Goal: Register for event/course

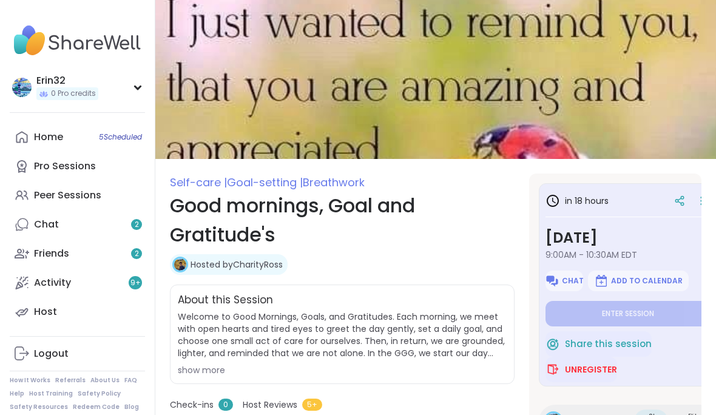
click at [62, 130] on div "Home 5 Scheduled" at bounding box center [48, 136] width 29 height 13
type textarea "*"
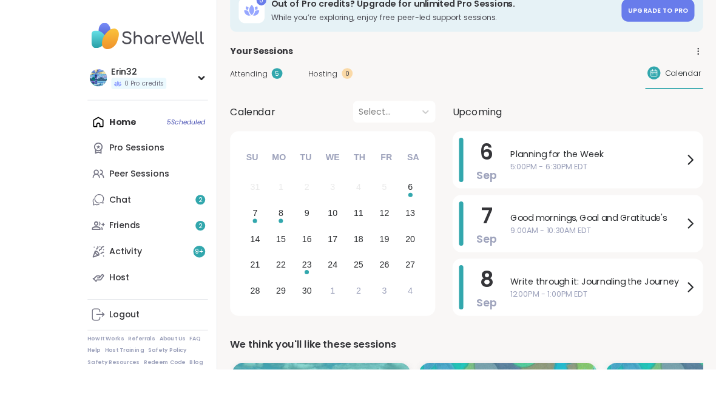
scroll to position [28, 0]
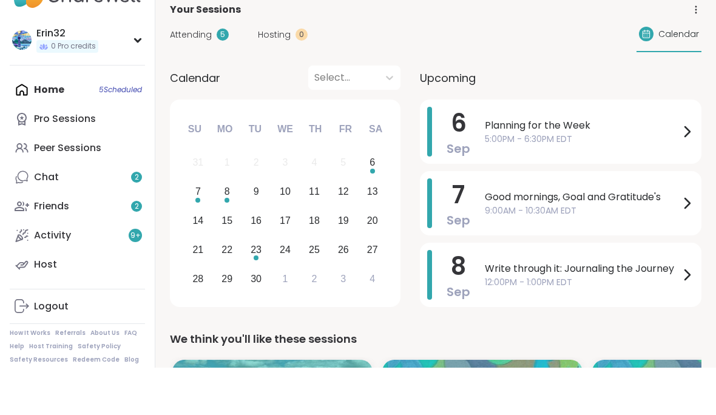
click at [64, 123] on div "Home 5 Scheduled Pro Sessions Peer Sessions Chat 2 Friends 2 Activity 9 + Host" at bounding box center [77, 225] width 135 height 204
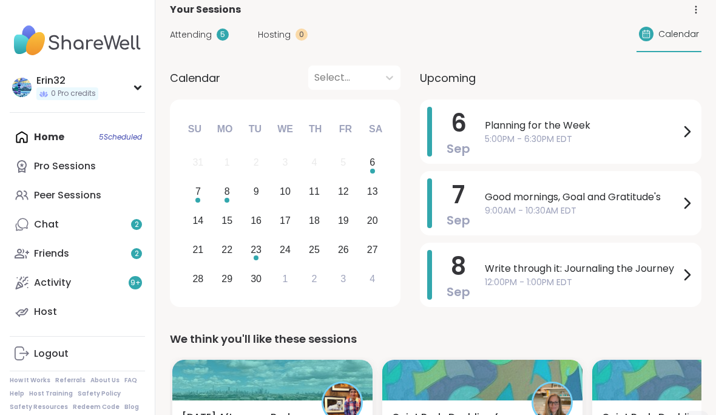
click at [49, 142] on div "Home 5 Scheduled Pro Sessions Peer Sessions Chat 2 Friends 2 Activity 9 + Host" at bounding box center [77, 225] width 135 height 204
click at [49, 139] on div "Home 5 Scheduled Pro Sessions Peer Sessions Chat 2 Friends 2 Activity 9 + Host" at bounding box center [77, 225] width 135 height 204
click at [109, 139] on div "Home 5 Scheduled Pro Sessions Peer Sessions Chat 2 Friends 2 Activity 9 + Host" at bounding box center [77, 225] width 135 height 204
click at [72, 139] on div "Home 5 Scheduled Pro Sessions Peer Sessions Chat 2 Friends 2 Activity 9 + Host" at bounding box center [77, 225] width 135 height 204
